Goal: Navigation & Orientation: Find specific page/section

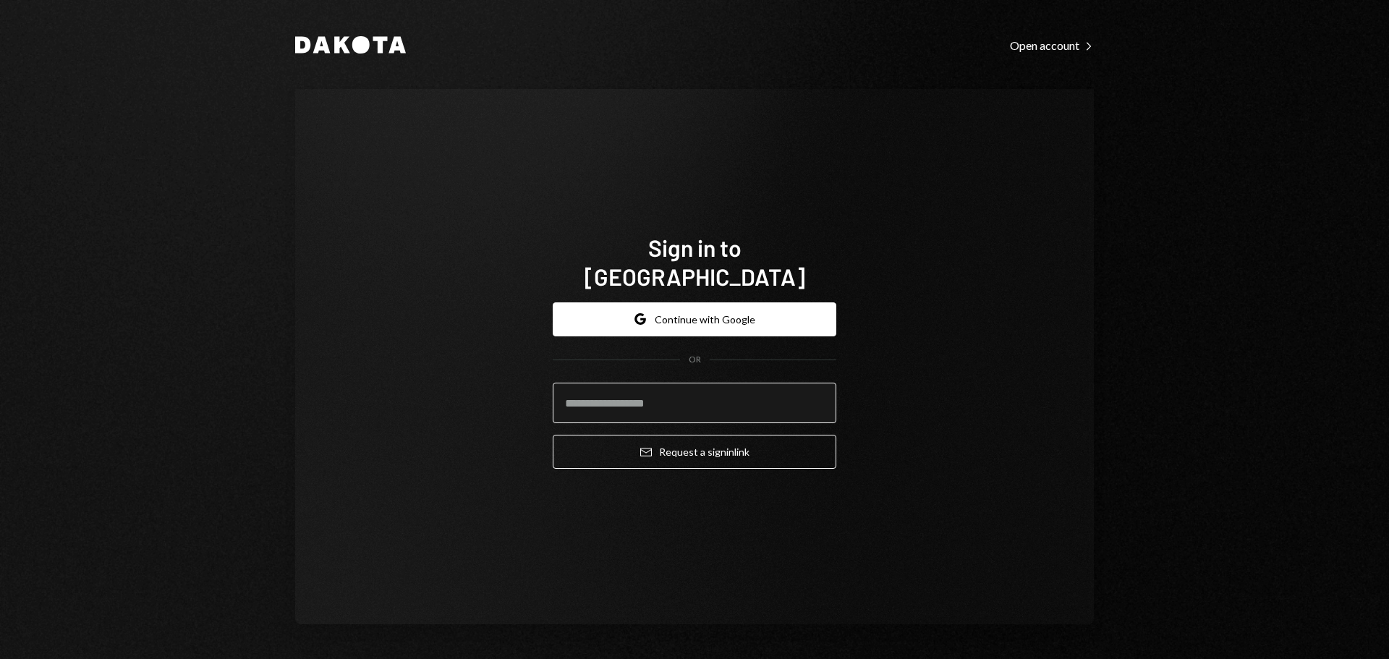
click at [614, 383] on input "email" at bounding box center [695, 403] width 284 height 41
type input "**********"
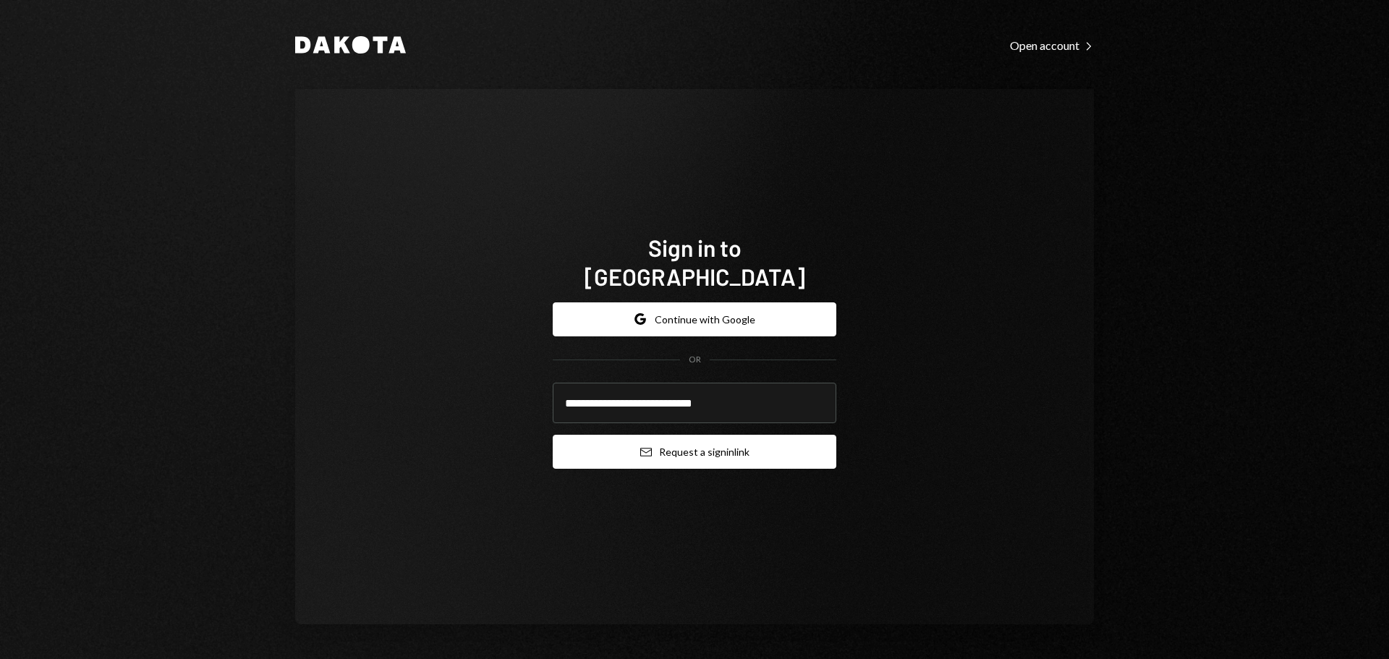
click at [644, 447] on button "Email Request a sign in link" at bounding box center [695, 452] width 284 height 34
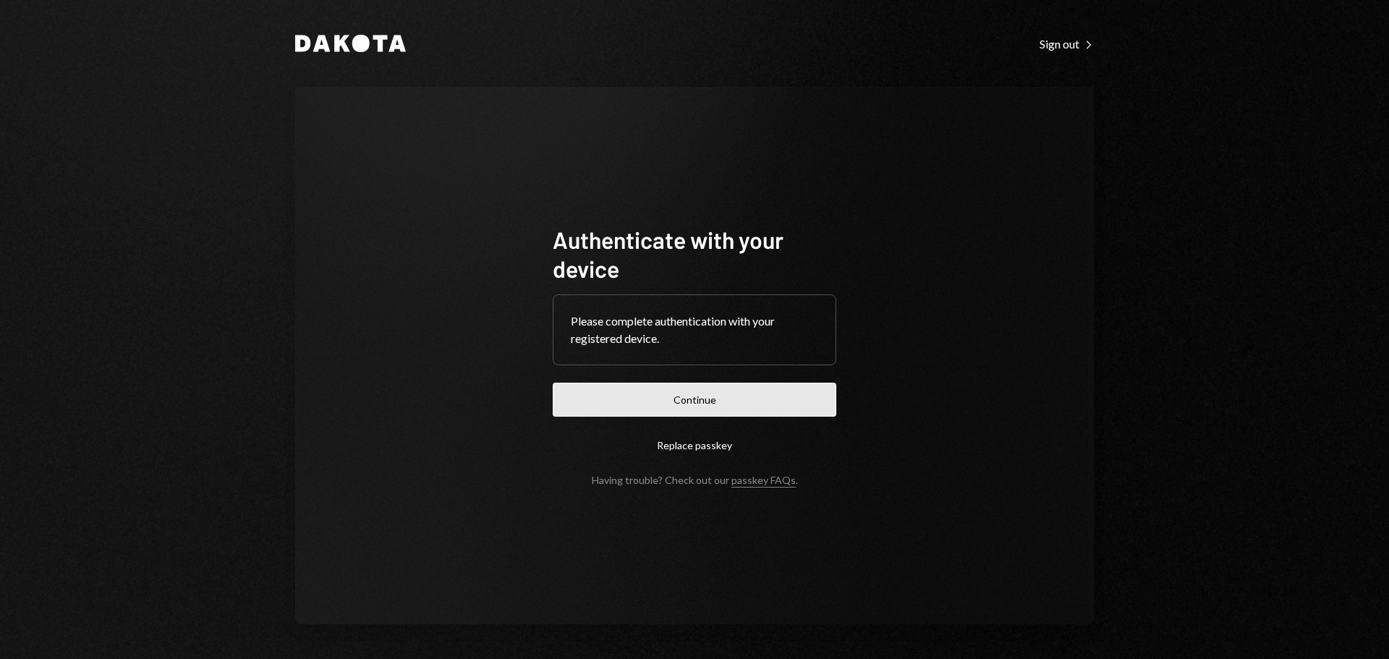
click at [597, 395] on button "Continue" at bounding box center [695, 400] width 284 height 34
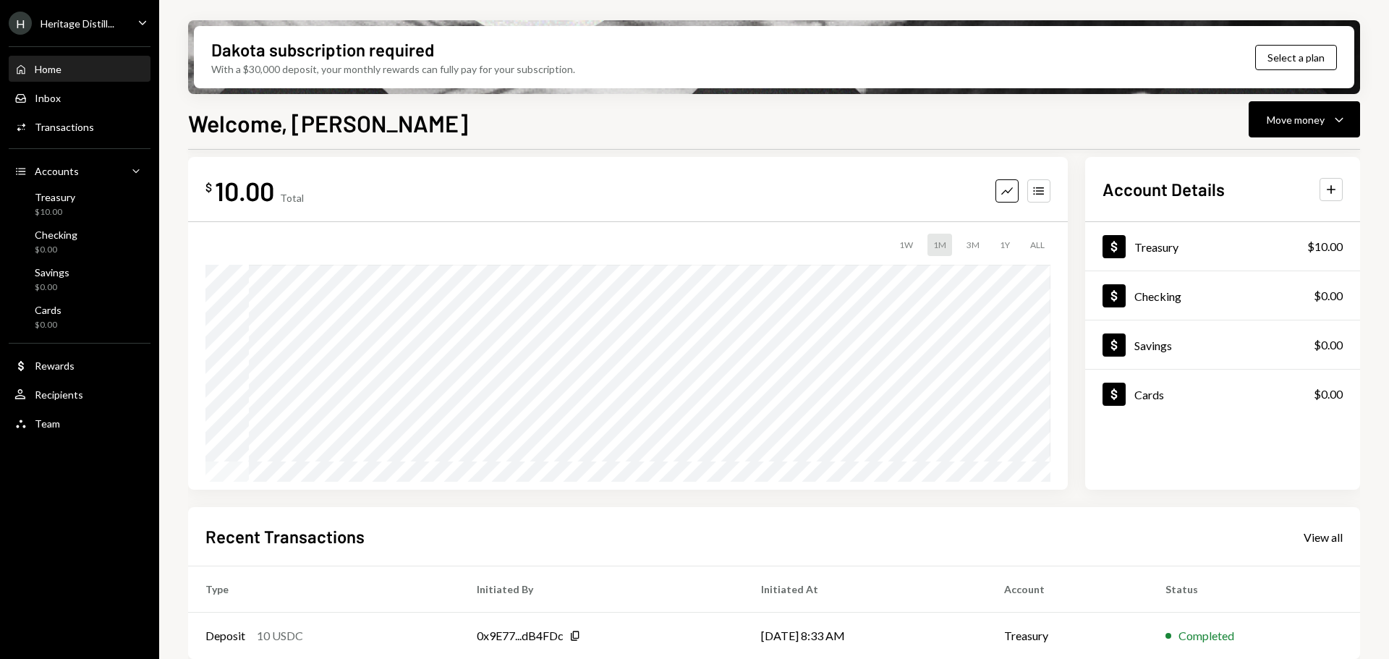
scroll to position [28, 0]
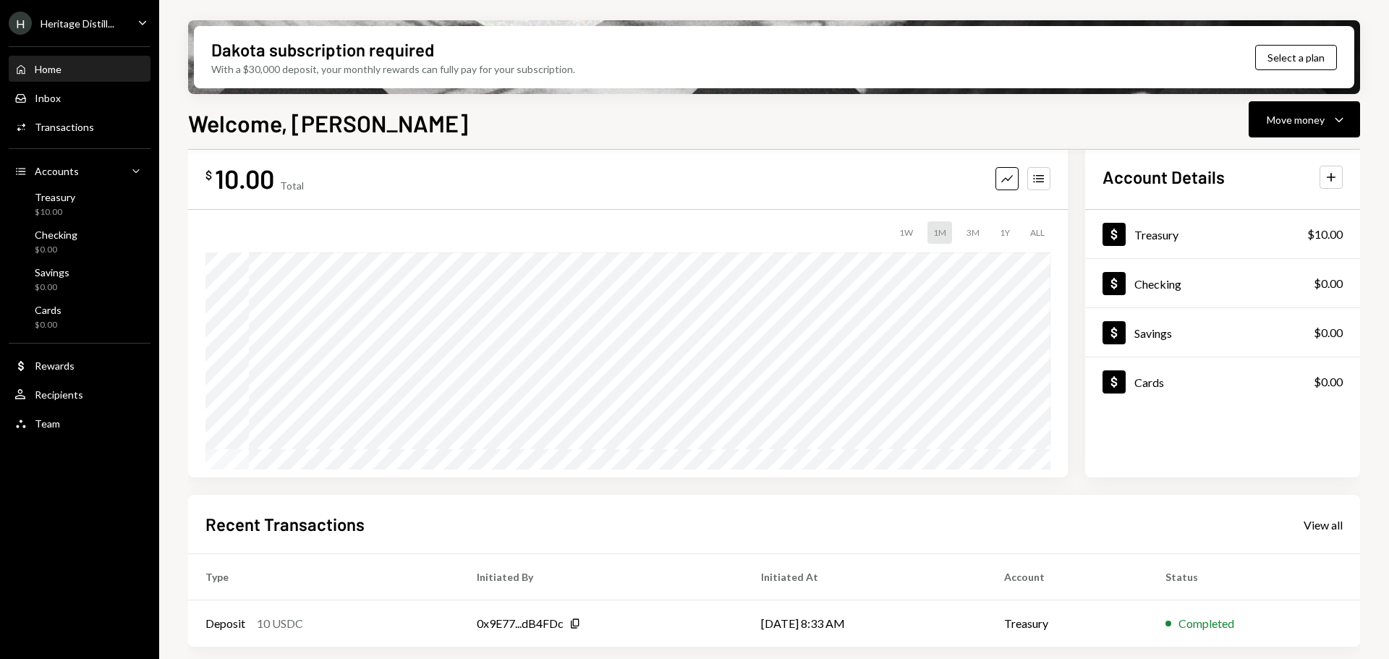
click at [77, 26] on div "Heritage Distill..." at bounding box center [78, 23] width 74 height 12
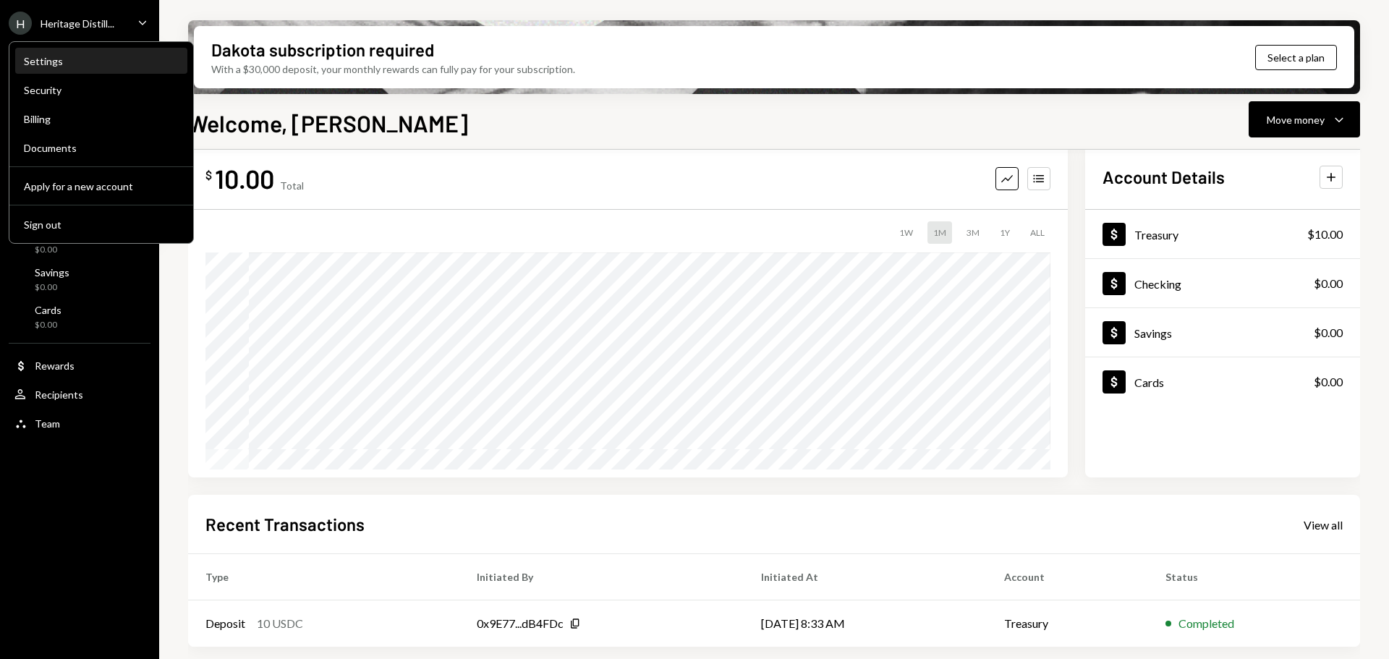
click at [30, 63] on div "Settings" at bounding box center [101, 61] width 155 height 12
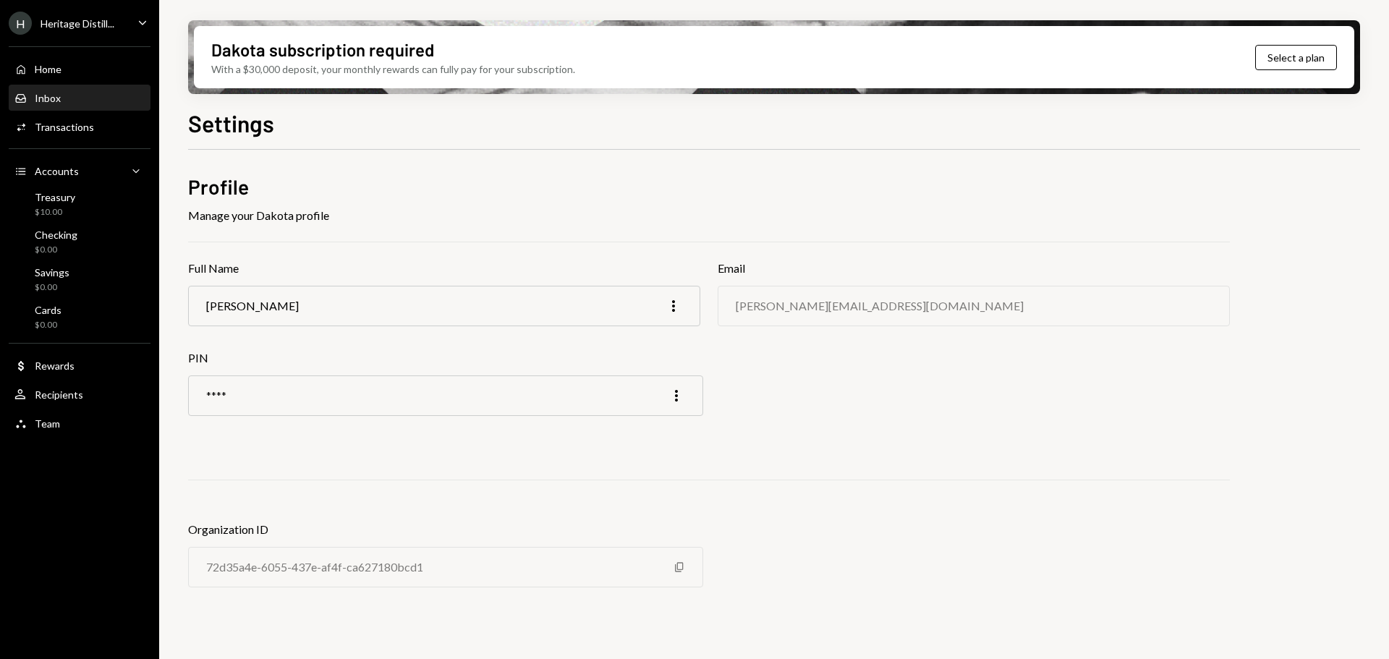
click at [46, 101] on div "Inbox" at bounding box center [48, 98] width 26 height 12
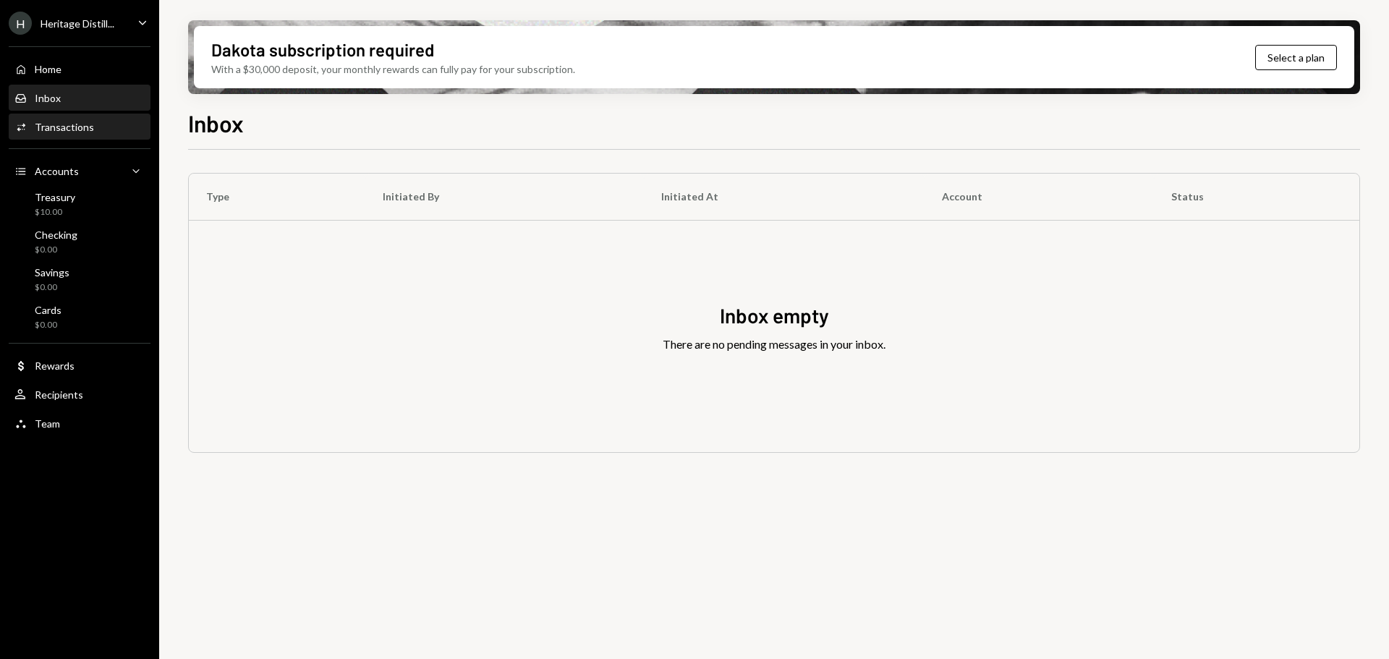
click at [52, 127] on div "Transactions" at bounding box center [64, 127] width 59 height 12
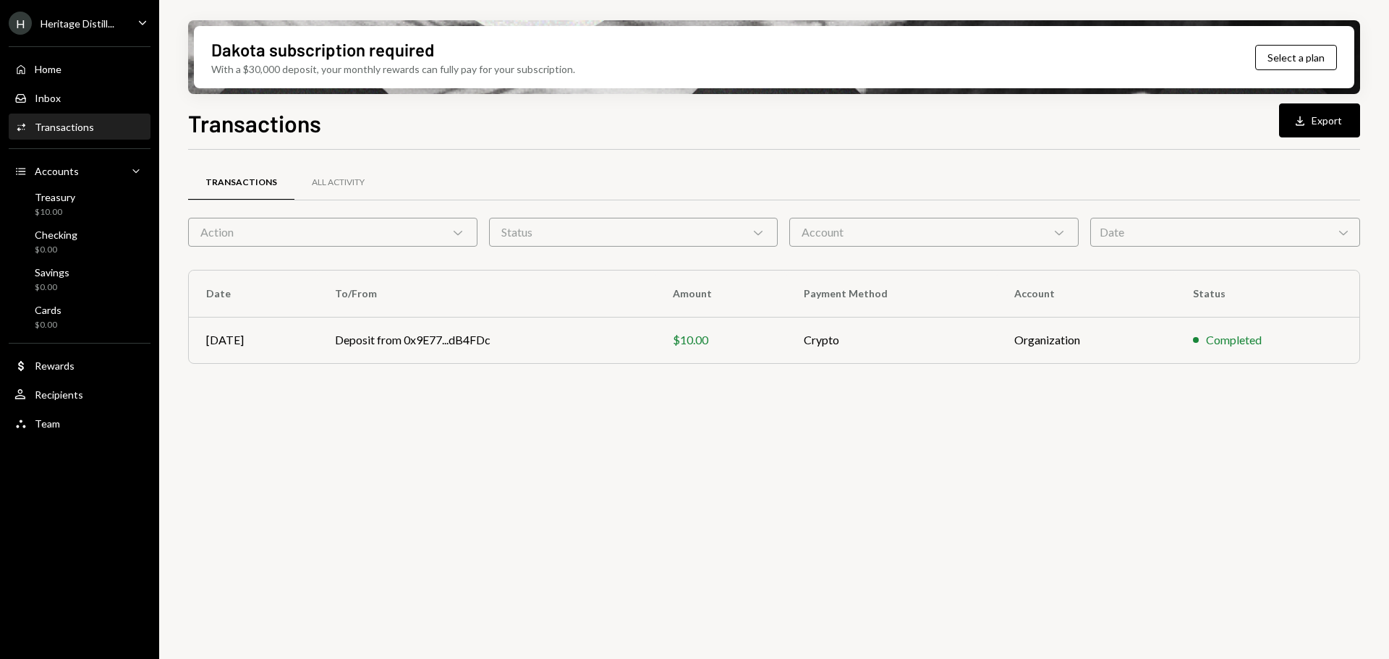
click at [138, 17] on icon "Caret Down" at bounding box center [143, 22] width 16 height 16
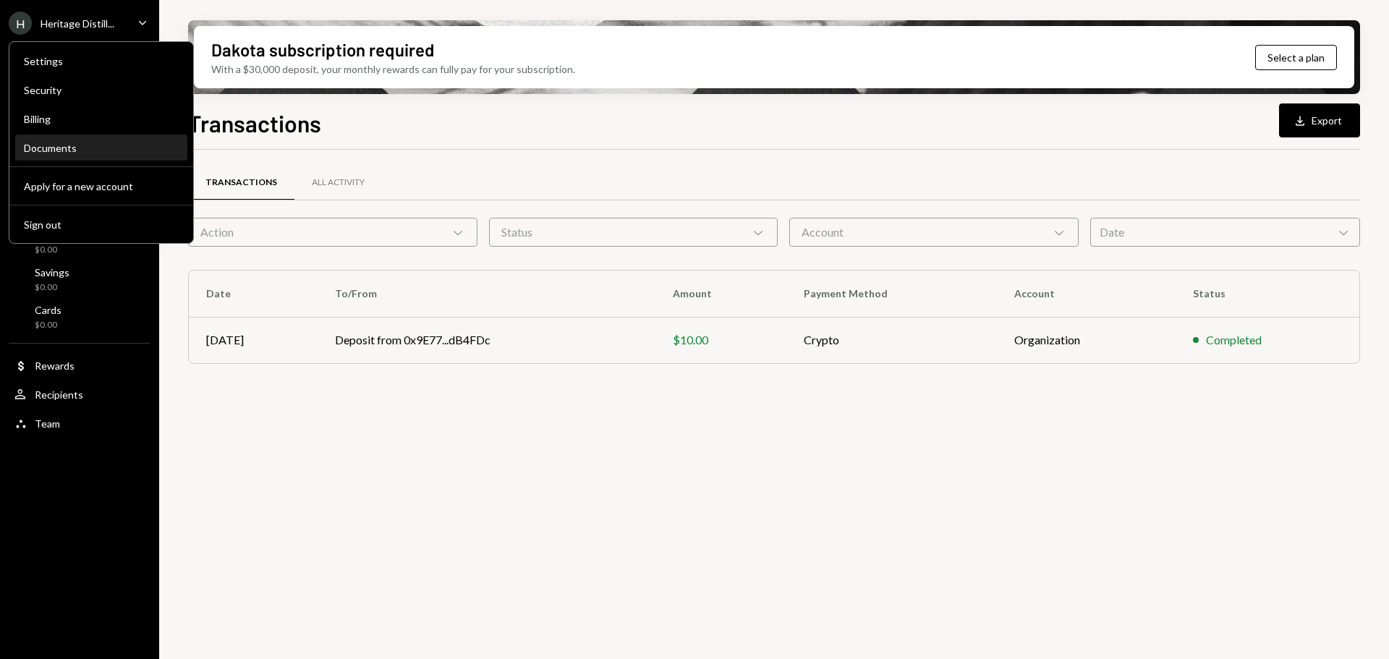
click at [51, 148] on div "Documents" at bounding box center [101, 148] width 155 height 12
